Goal: Task Accomplishment & Management: Complete application form

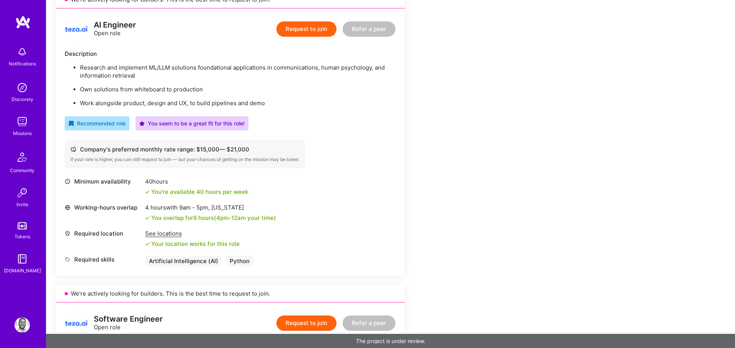
scroll to position [190, 0]
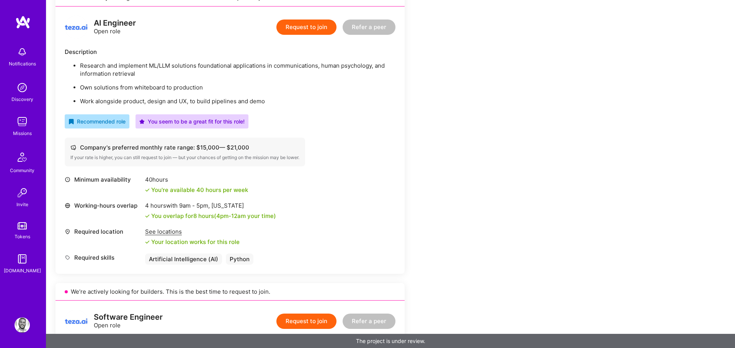
click at [284, 165] on div "Company's preferred monthly rate range: $ 15,000 — $ 21,000 If your rate is hig…" at bounding box center [185, 152] width 240 height 29
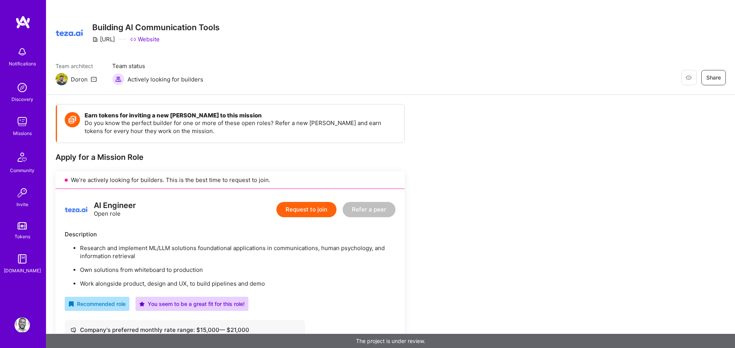
scroll to position [0, 0]
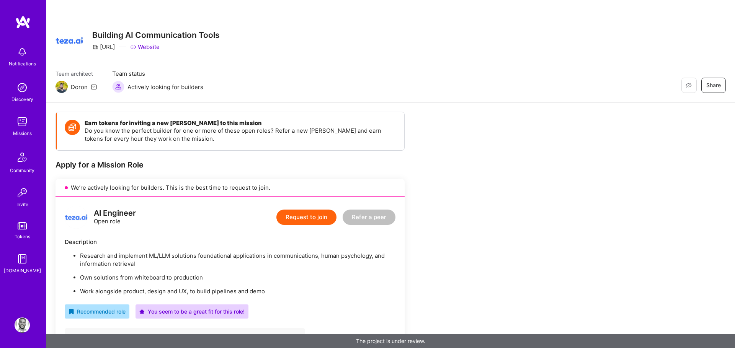
click at [298, 217] on button "Request to join" at bounding box center [306, 217] width 60 height 15
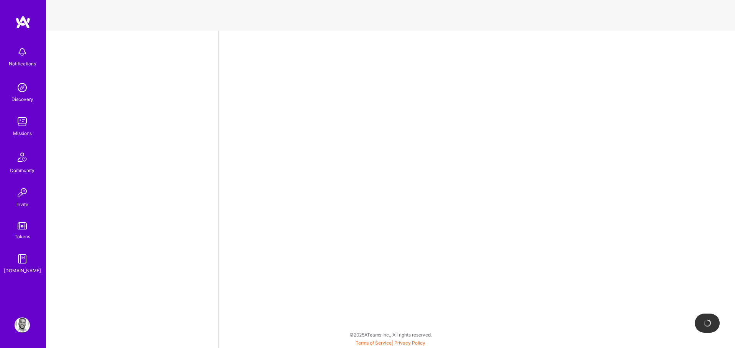
select select "US"
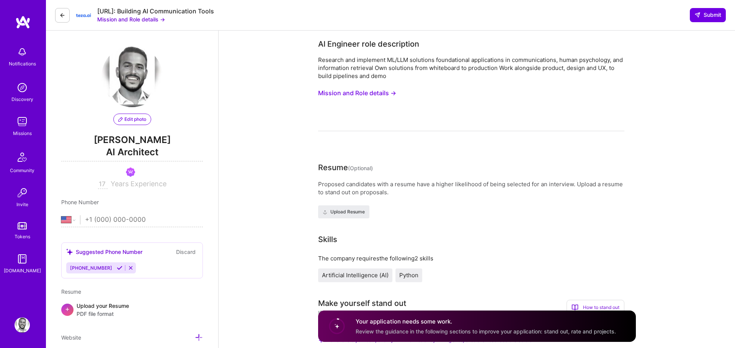
click at [343, 93] on button "Mission and Role details →" at bounding box center [357, 93] width 78 height 14
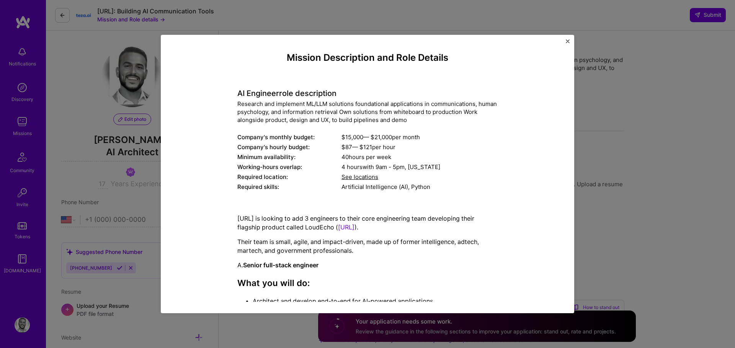
click at [337, 185] on div "Required skills:" at bounding box center [289, 187] width 104 height 8
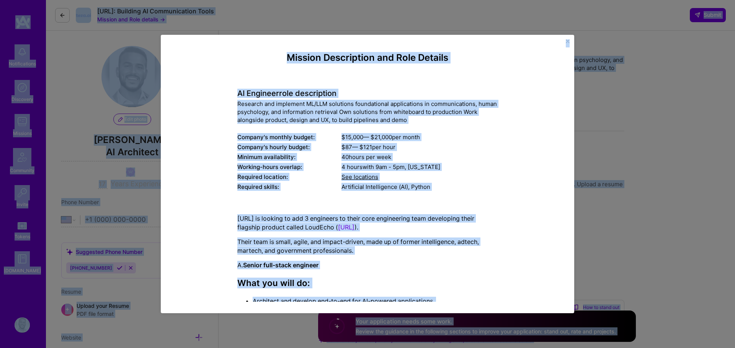
copy body "Loremipsumdol Sitametco Adipisci Elitseddo Eiusmo Tempor I.Utlab Etdolor Magna …"
click at [337, 185] on div "Required skills:" at bounding box center [289, 187] width 104 height 8
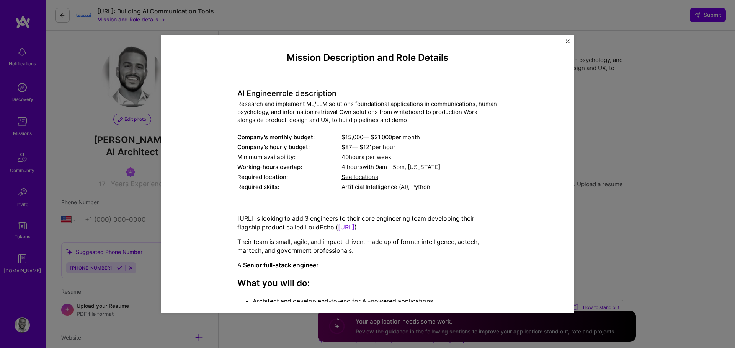
click at [264, 83] on div "AI Engineer role description Research and implement ML/LLM solutions foundation…" at bounding box center [367, 136] width 260 height 114
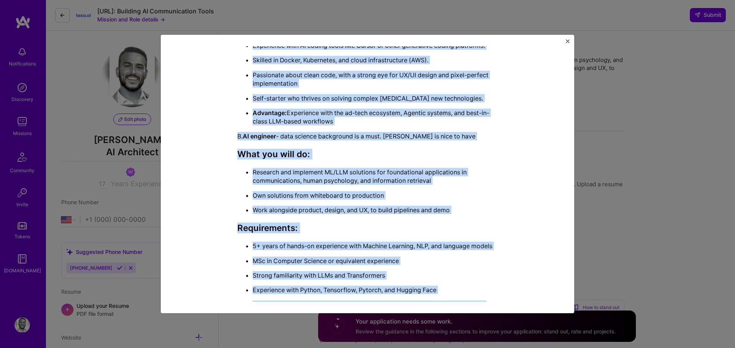
scroll to position [546, 0]
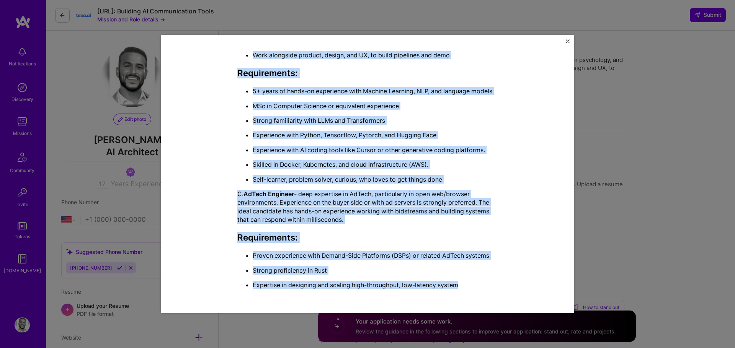
drag, startPoint x: 287, startPoint y: 59, endPoint x: 438, endPoint y: 298, distance: 282.9
click at [438, 298] on div "Mission Description and Role Details AI Engineer role description Research and …" at bounding box center [367, 174] width 390 height 256
copy div "Loremip Dolorsitame con Adip Elitsed DO Eiusmodt inci utlaboreetd Magnaali eni …"
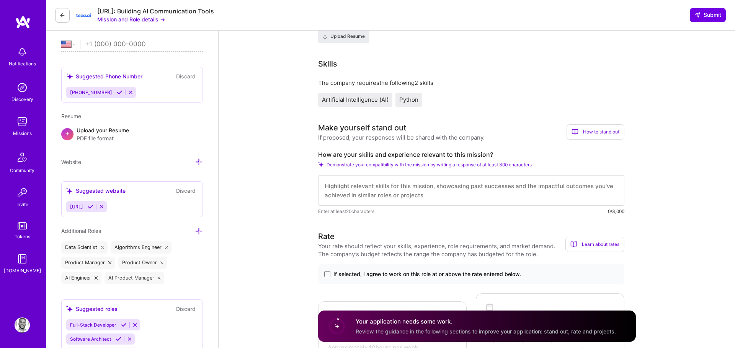
scroll to position [198, 0]
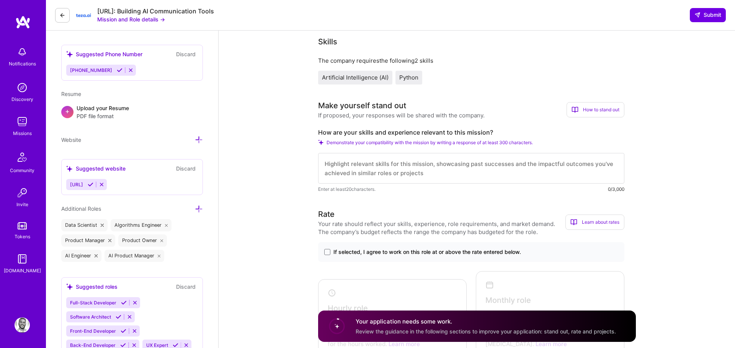
click at [409, 130] on label "How are your skills and experience relevant to this mission?" at bounding box center [471, 133] width 306 height 8
copy label "How are your skills and experience relevant to this mission?"
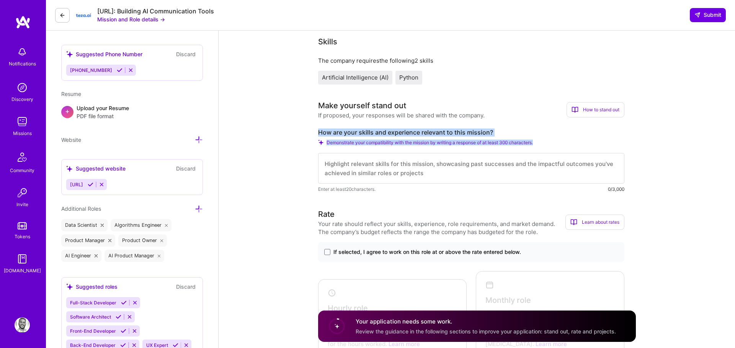
drag, startPoint x: 543, startPoint y: 144, endPoint x: 311, endPoint y: 129, distance: 231.6
copy div "How are your skills and experience relevant to this mission? Demonstrate your c…"
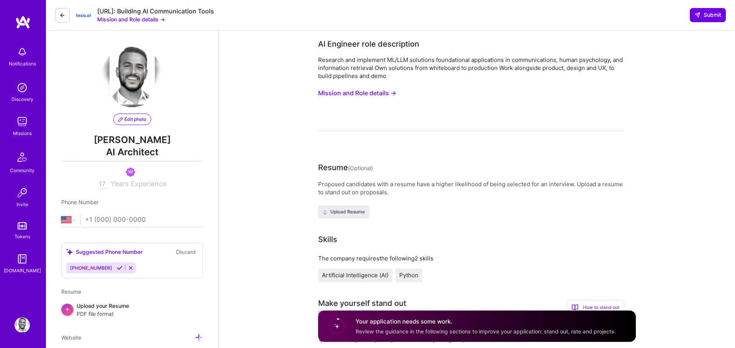
click at [377, 78] on div "Research and implement ML/LLM solutions foundational applications in communicat…" at bounding box center [471, 68] width 306 height 24
drag, startPoint x: 383, startPoint y: 78, endPoint x: 317, endPoint y: 57, distance: 69.0
copy div "Research and implement ML/LLM solutions foundational applications in communicat…"
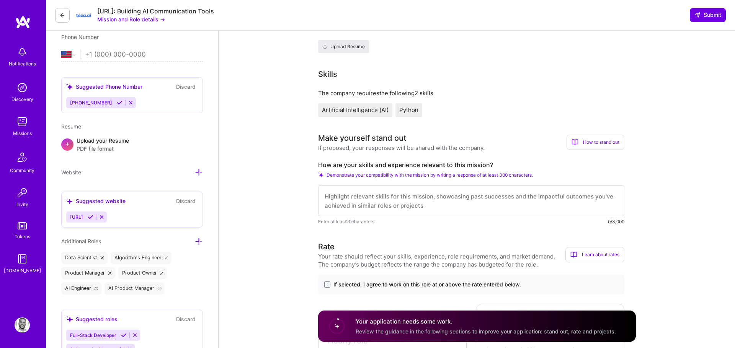
scroll to position [227, 0]
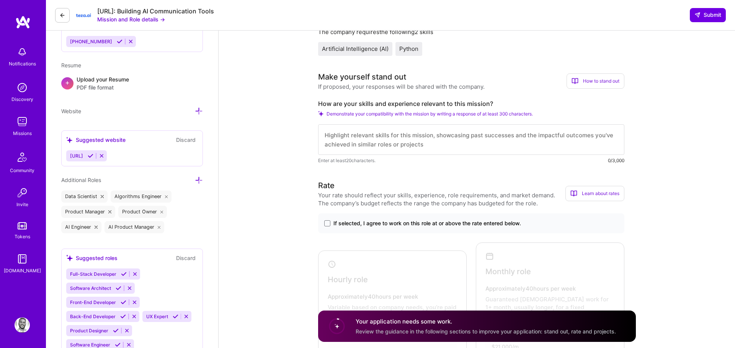
click at [379, 149] on textarea at bounding box center [471, 139] width 306 height 31
paste textarea "I focus on building LLM-driven systems from concept to production, with experie…"
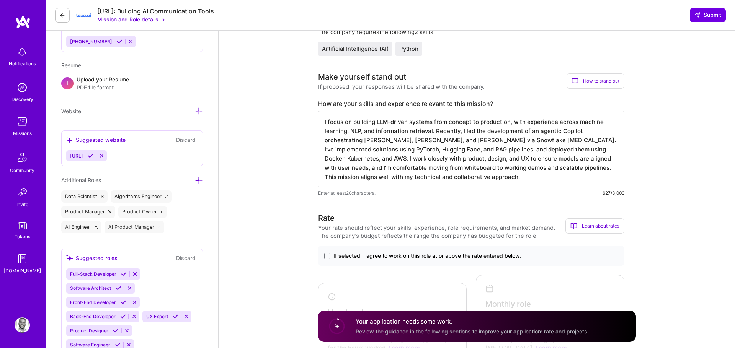
click at [423, 152] on textarea "I focus on building LLM-driven systems from concept to production, with experie…" at bounding box center [471, 149] width 306 height 77
click at [491, 160] on textarea "I focus on building LLM-driven systems from concept to production, with experie…" at bounding box center [471, 149] width 306 height 77
drag, startPoint x: 478, startPoint y: 174, endPoint x: 543, endPoint y: 166, distance: 65.5
click at [543, 166] on textarea "I focus on building LLM-driven systems from concept to production, with experie…" at bounding box center [471, 149] width 306 height 77
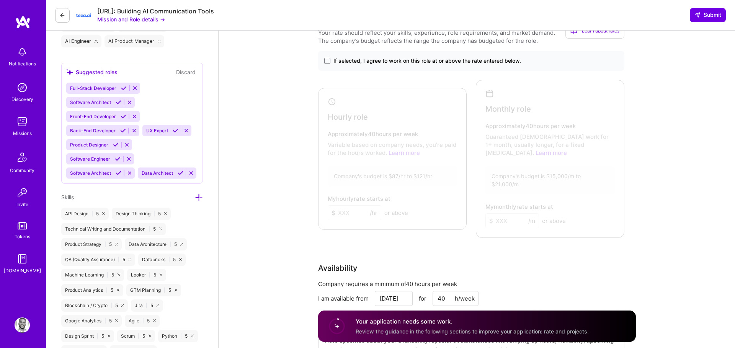
scroll to position [318, 0]
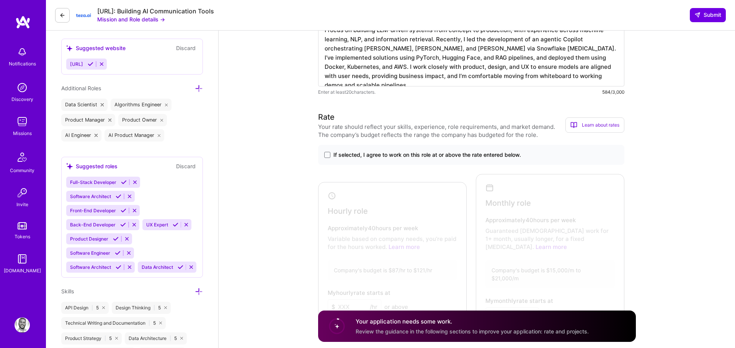
type textarea "I focus on building LLM-driven systems from concept to production, with experie…"
click at [416, 157] on span "If selected, I agree to work on this role at or above the rate entered below." at bounding box center [427, 155] width 188 height 8
click at [0, 0] on input "If selected, I agree to work on this role at or above the rate entered below." at bounding box center [0, 0] width 0 height 0
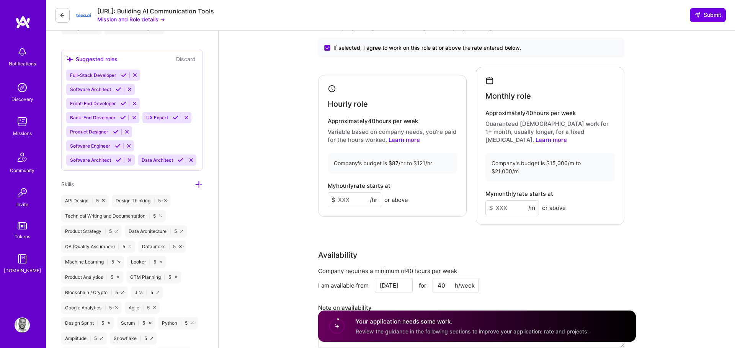
scroll to position [486, 0]
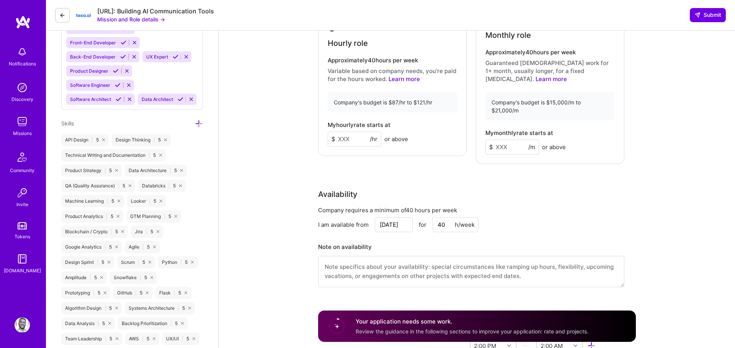
click at [352, 132] on input at bounding box center [355, 139] width 54 height 15
type input "120"
click at [504, 140] on input at bounding box center [512, 147] width 54 height 15
click at [435, 122] on div "My hourly rate starts at $ 120 /hr or above" at bounding box center [392, 134] width 129 height 25
click at [510, 140] on input at bounding box center [512, 147] width 54 height 15
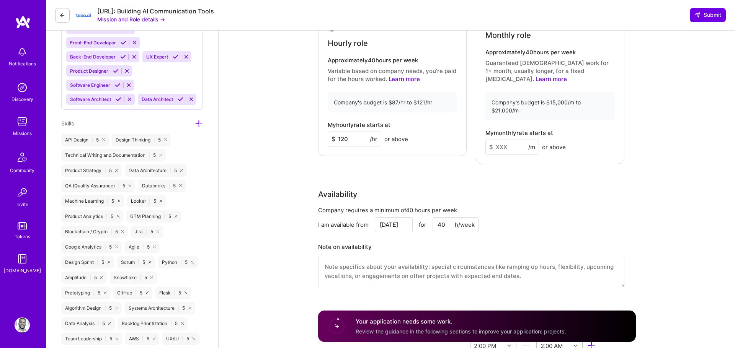
click at [510, 140] on input at bounding box center [512, 147] width 54 height 15
type input "18500"
click at [510, 158] on div "Rate Your rate should reflect your skills, experience, role requirements, and m…" at bounding box center [477, 120] width 318 height 354
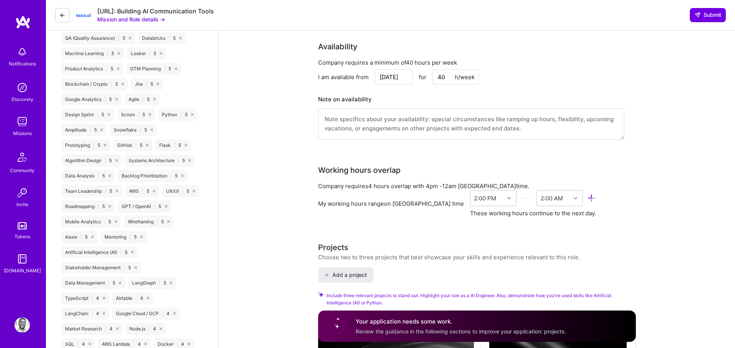
scroll to position [636, 0]
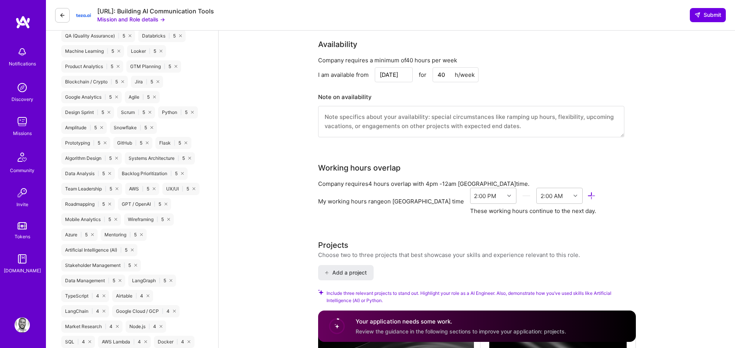
click at [409, 67] on input "[DATE]" at bounding box center [394, 74] width 38 height 15
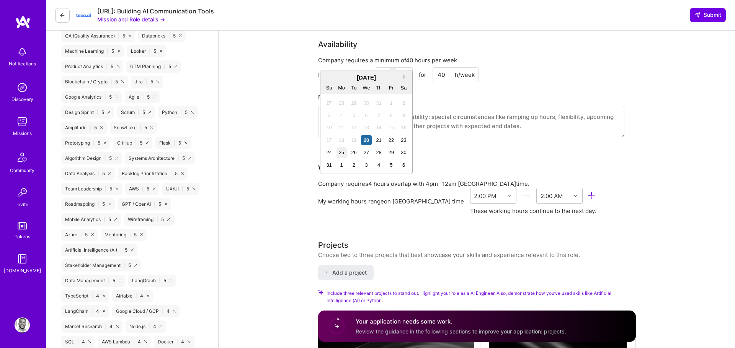
click at [341, 152] on div "25" at bounding box center [341, 152] width 10 height 10
type input "[DATE]"
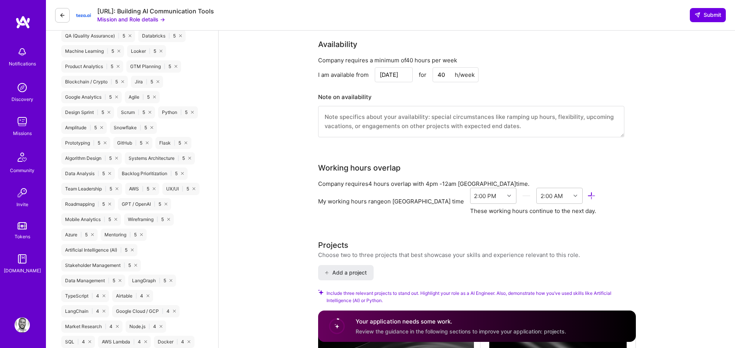
click at [373, 126] on div "Company requires a minimum of 40 hours per week I am available from [DATE] for …" at bounding box center [471, 101] width 306 height 91
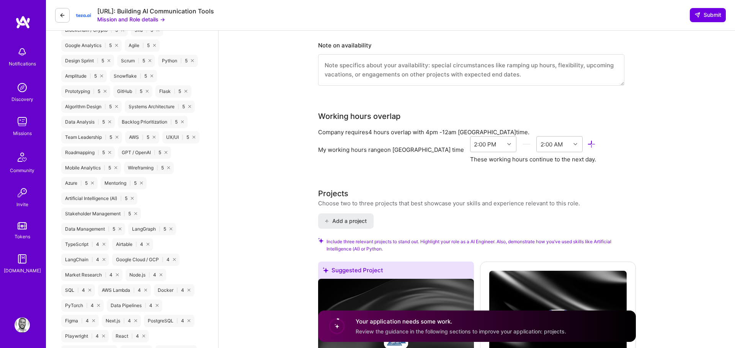
scroll to position [688, 0]
click at [474, 140] on div "2:00 PM" at bounding box center [485, 144] width 22 height 8
click at [470, 232] on div "9:00 AM" at bounding box center [493, 239] width 46 height 14
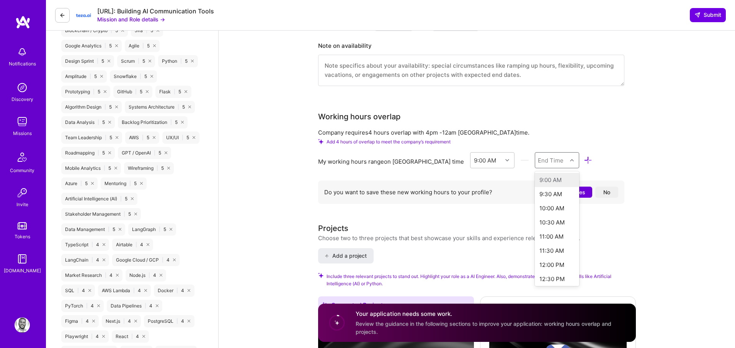
click at [538, 156] on div "End Time" at bounding box center [551, 160] width 26 height 8
click at [535, 254] on div "9:00 PM" at bounding box center [557, 261] width 45 height 14
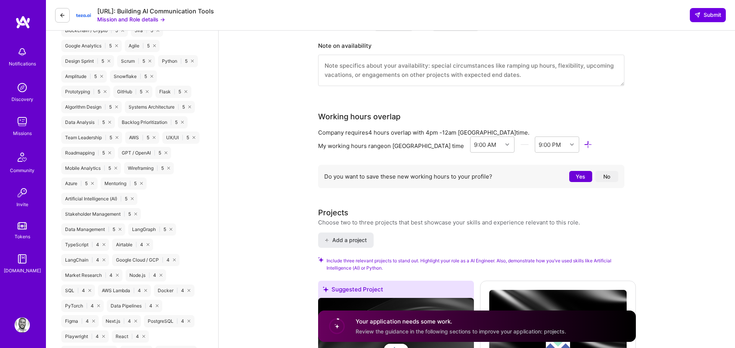
click at [602, 171] on button "No" at bounding box center [606, 176] width 23 height 11
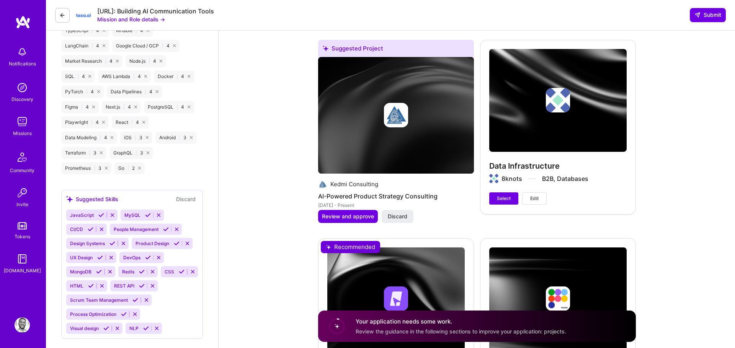
scroll to position [922, 0]
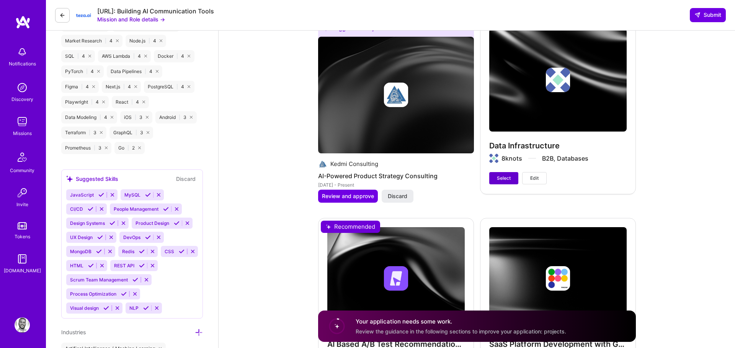
click at [496, 172] on button "Select" at bounding box center [503, 178] width 29 height 12
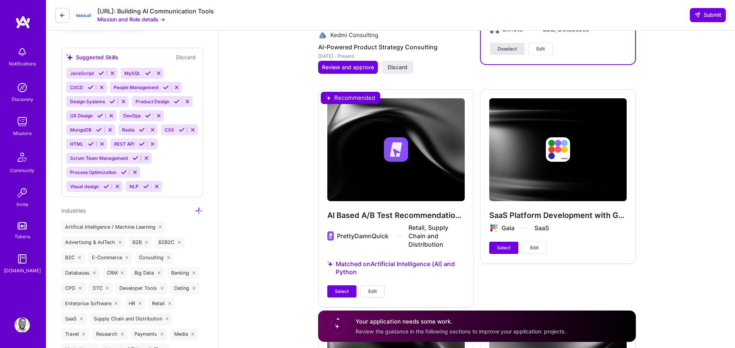
scroll to position [1072, 0]
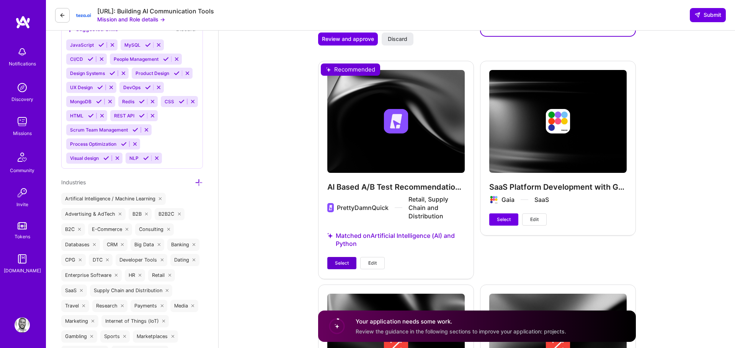
click at [344, 260] on span "Select" at bounding box center [342, 263] width 14 height 7
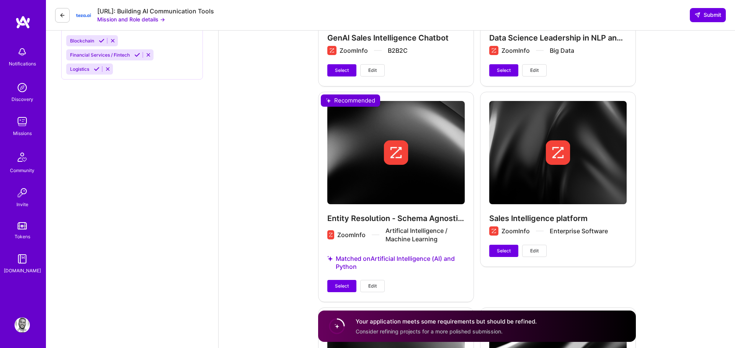
scroll to position [1472, 0]
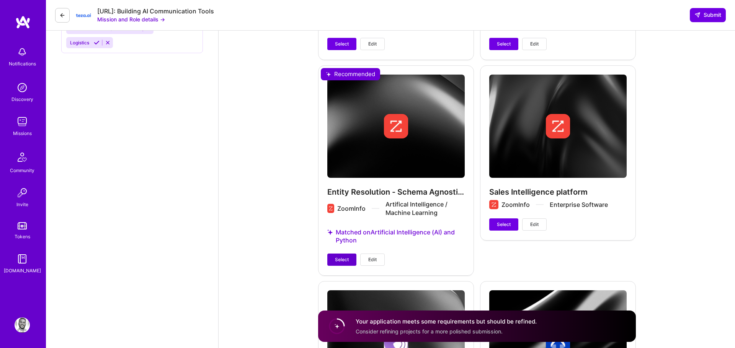
click at [339, 256] on span "Select" at bounding box center [342, 259] width 14 height 7
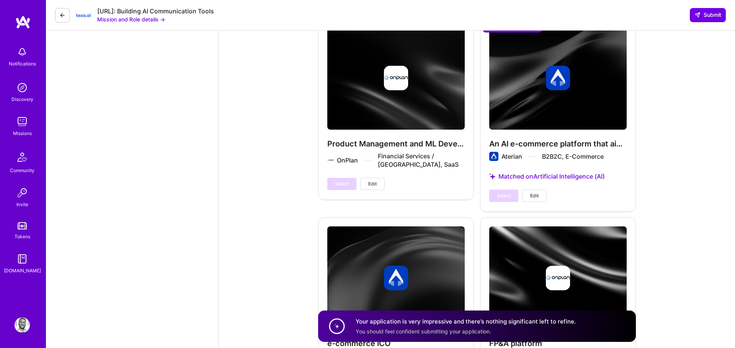
scroll to position [1998, 0]
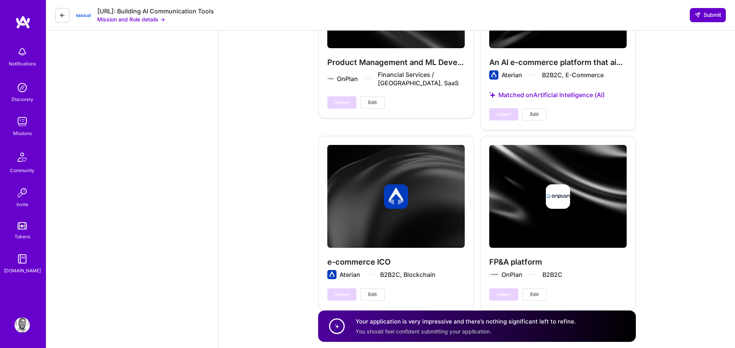
click at [699, 18] on icon at bounding box center [697, 15] width 6 height 6
